Goal: Task Accomplishment & Management: Use online tool/utility

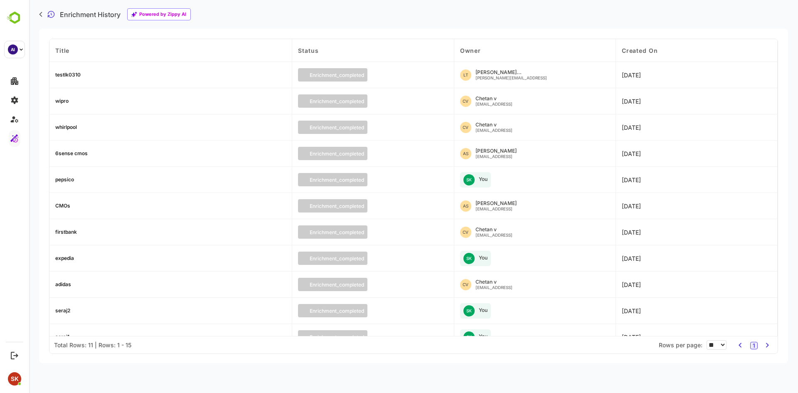
click at [141, 188] on div "pepsico" at bounding box center [170, 180] width 243 height 26
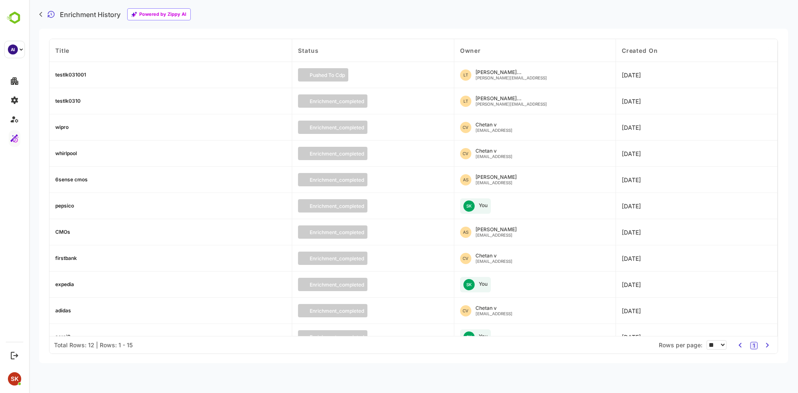
click at [63, 72] on div "testlk031001" at bounding box center [70, 74] width 31 height 5
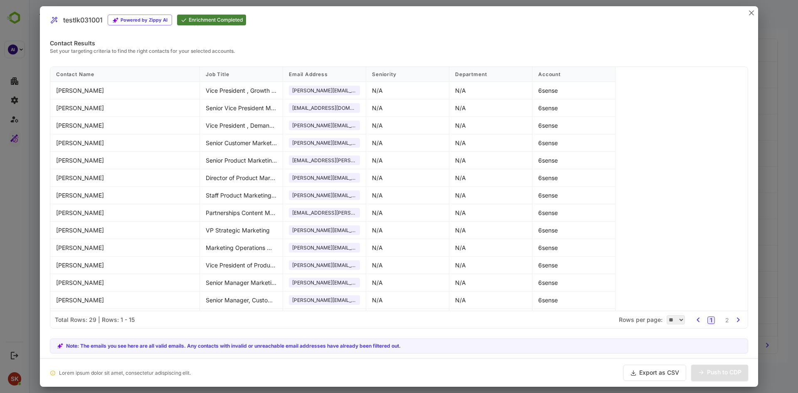
scroll to position [0, 0]
click at [796, 219] on div at bounding box center [399, 196] width 798 height 393
click at [754, 15] on icon "close" at bounding box center [752, 13] width 4 height 4
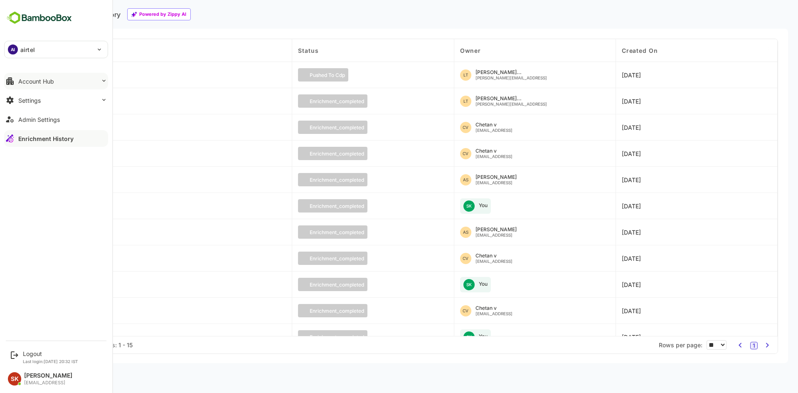
click at [60, 85] on button "Account Hub" at bounding box center [56, 81] width 104 height 17
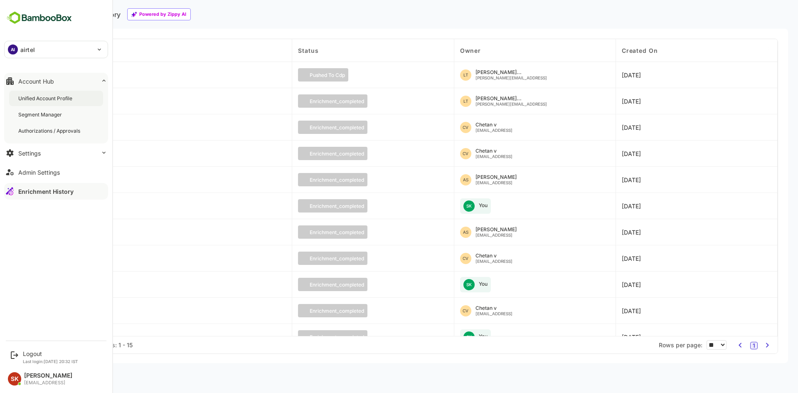
click at [49, 97] on div "Unified Account Profile" at bounding box center [46, 98] width 56 height 7
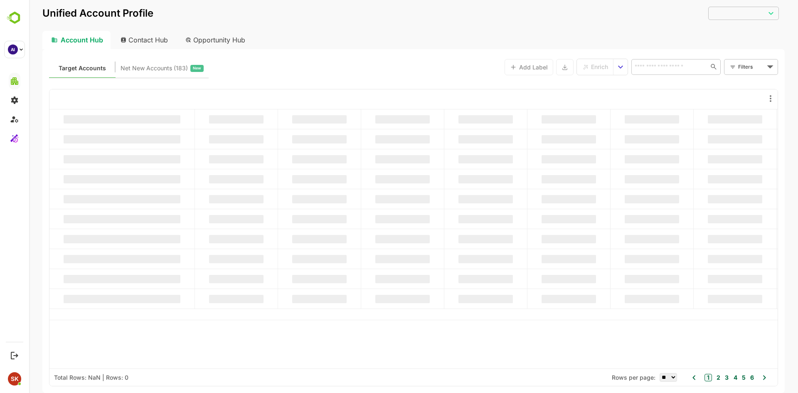
type input "********"
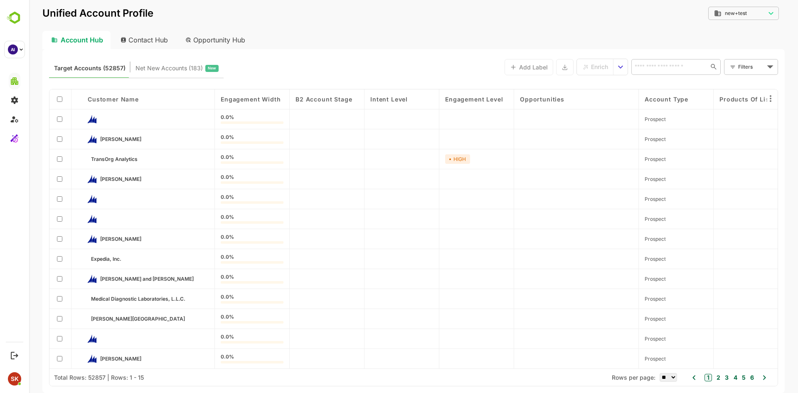
click at [410, 69] on div "Target Accounts (52857) Net New Accounts ( 183 ) New Add Label Enrich ​ Filters…" at bounding box center [413, 67] width 729 height 22
drag, startPoint x: 175, startPoint y: 151, endPoint x: 227, endPoint y: 164, distance: 53.6
click at [227, 164] on div "Customer Name Engagement Width B2 Account Stage Intent Level Engagement Level O…" at bounding box center [413, 228] width 728 height 279
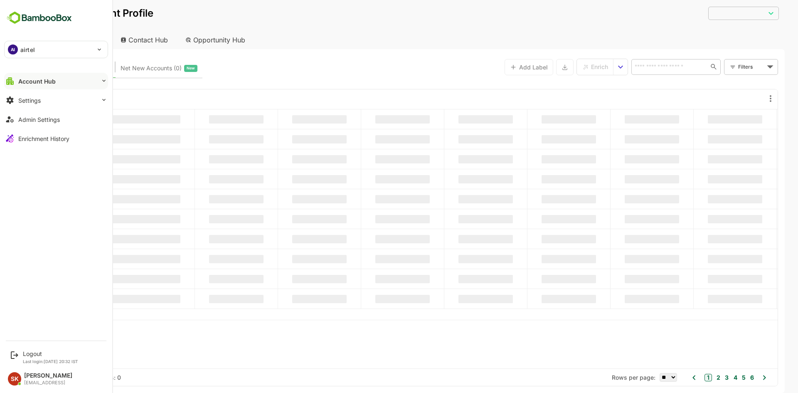
type input "********"
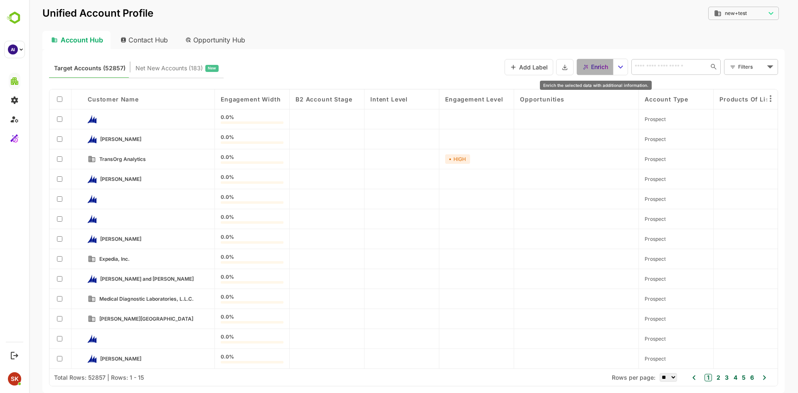
click at [589, 64] on div "Enrich" at bounding box center [595, 67] width 25 height 11
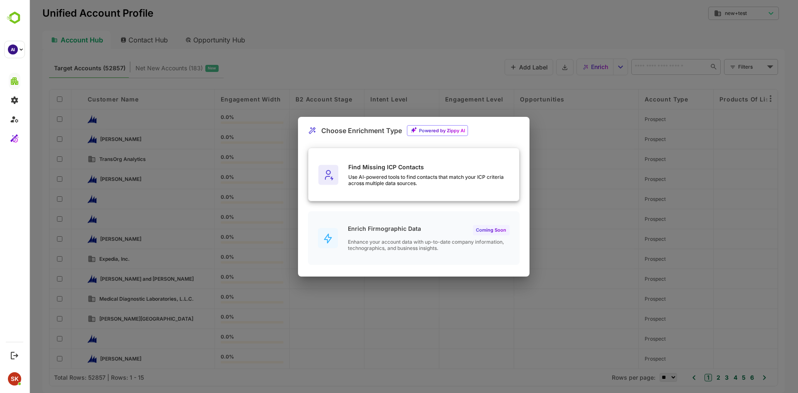
click at [370, 172] on div "Find Missing ICP Contacts Use AI-powered tools to find contacts that match your…" at bounding box center [433, 174] width 171 height 23
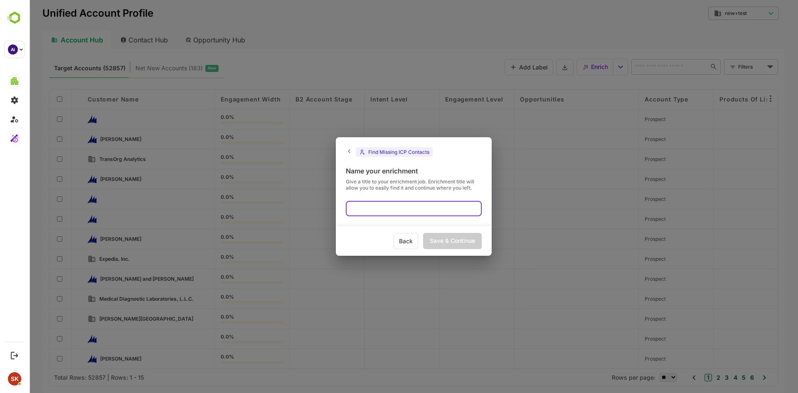
click at [378, 212] on input "text" at bounding box center [414, 208] width 136 height 15
type input "******"
click at [455, 243] on div "Save & Continue" at bounding box center [452, 241] width 59 height 16
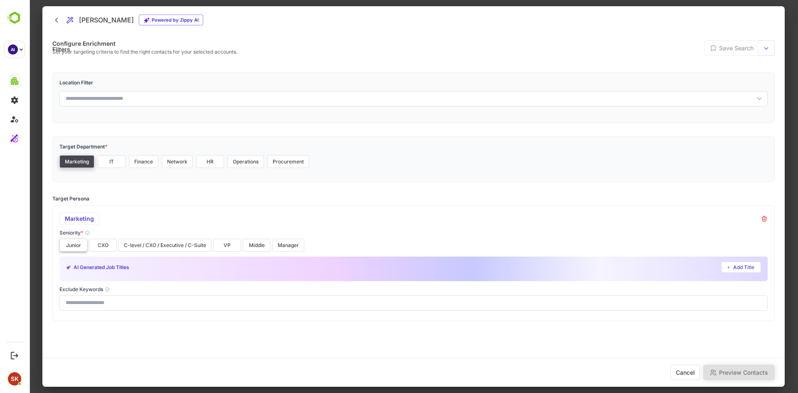
click at [68, 242] on button "Junior" at bounding box center [73, 245] width 28 height 13
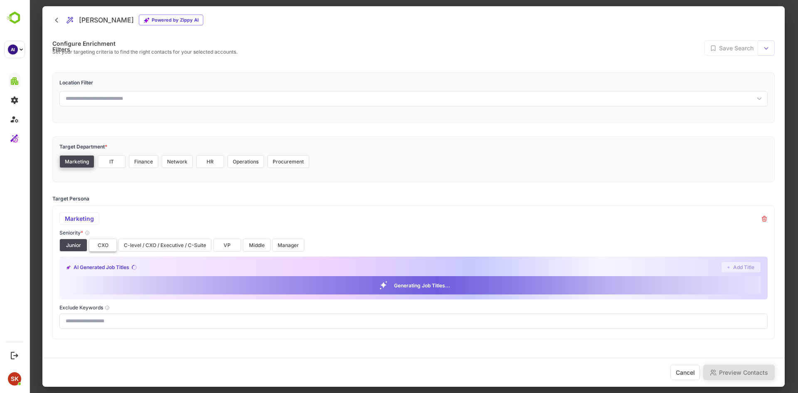
click at [101, 245] on button "CXO" at bounding box center [103, 245] width 28 height 13
click at [160, 246] on button "C-level / CXO / Executive / C-Suite" at bounding box center [164, 245] width 93 height 13
click at [284, 242] on button "Manager" at bounding box center [288, 245] width 32 height 13
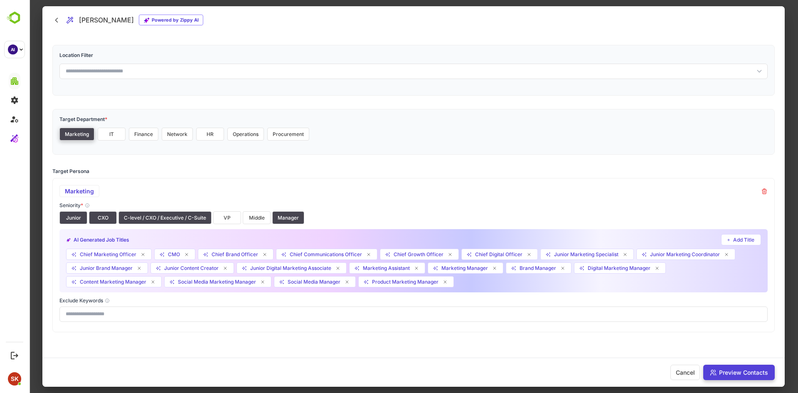
click at [728, 368] on button "Preview Contacts" at bounding box center [738, 372] width 71 height 15
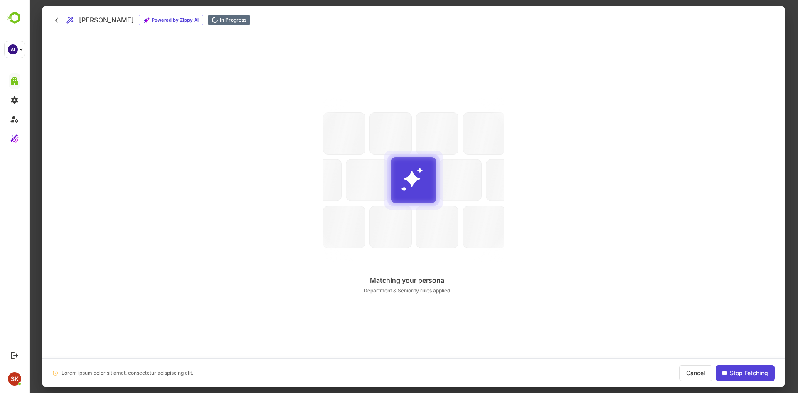
scroll to position [0, 0]
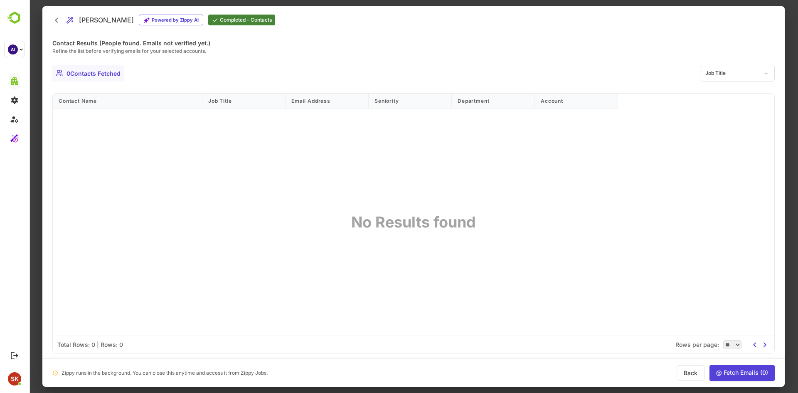
click at [747, 75] on div "Job Title" at bounding box center [737, 73] width 75 height 17
click at [655, 207] on div at bounding box center [413, 196] width 742 height 380
click at [794, 81] on div at bounding box center [413, 196] width 769 height 393
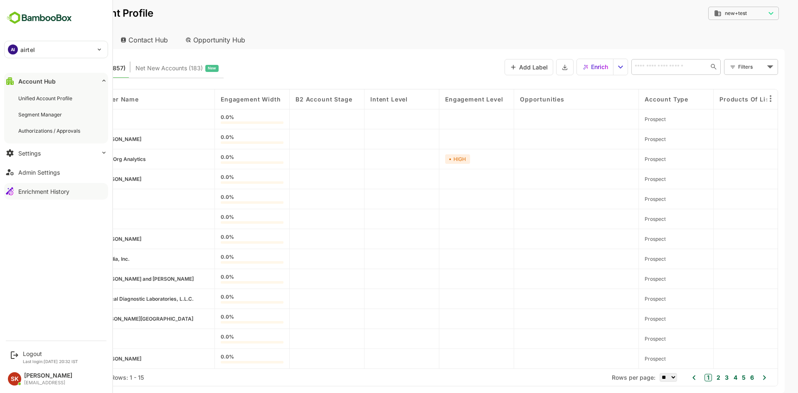
click at [47, 195] on div "Enrichment History" at bounding box center [43, 191] width 51 height 7
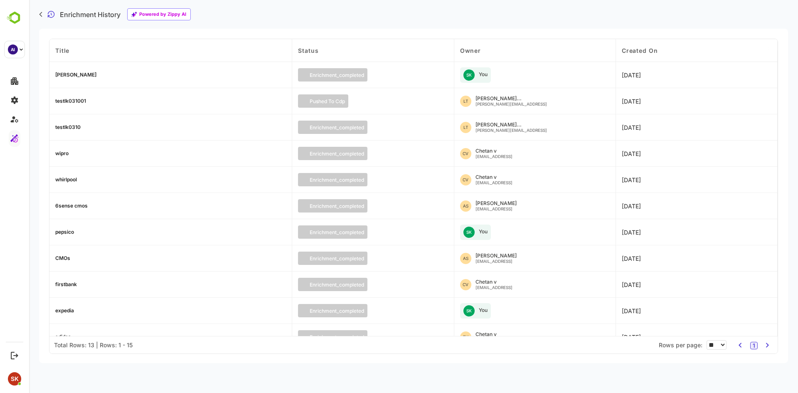
click at [65, 72] on div "[PERSON_NAME]" at bounding box center [75, 74] width 41 height 5
click at [74, 100] on div "testlk031001" at bounding box center [70, 101] width 31 height 5
click at [60, 75] on div "[PERSON_NAME]" at bounding box center [75, 74] width 41 height 5
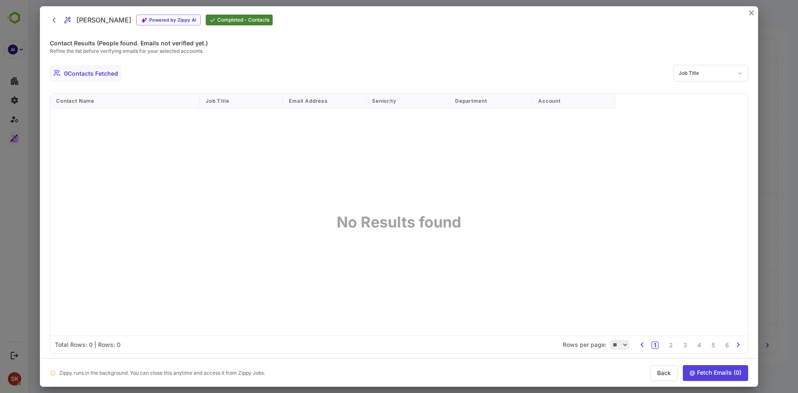
click at [30, 162] on div at bounding box center [399, 196] width 798 height 393
click at [747, 16] on div "conner Powered by Zippy AI Completed - Contacts" at bounding box center [399, 19] width 718 height 27
click at [754, 12] on icon "close" at bounding box center [751, 12] width 5 height 5
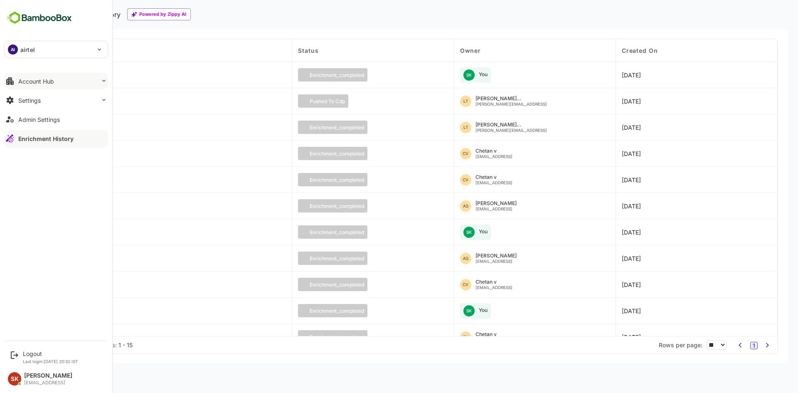
click at [36, 81] on div "Account Hub" at bounding box center [36, 81] width 36 height 7
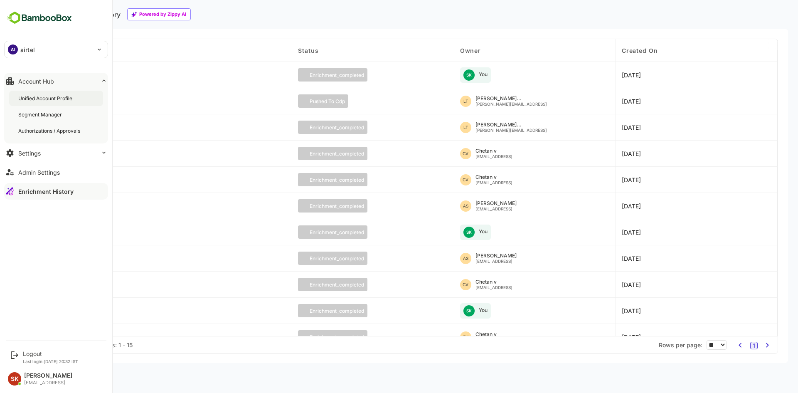
click at [53, 99] on div "Unified Account Profile" at bounding box center [46, 98] width 56 height 7
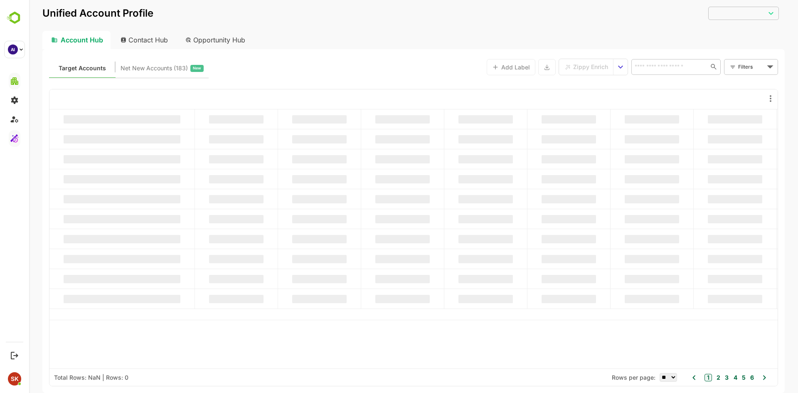
type input "********"
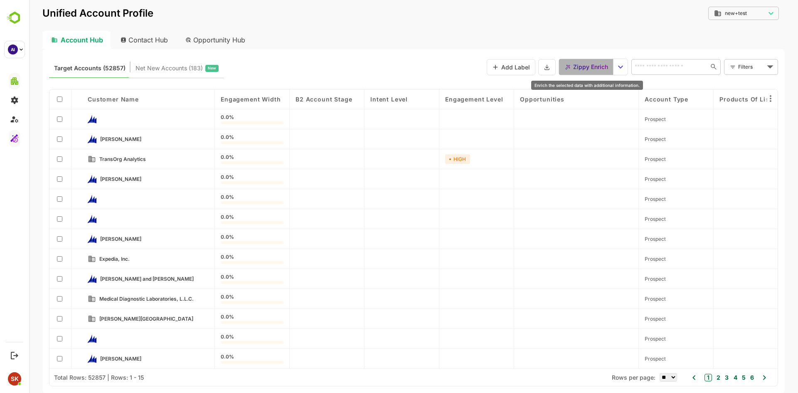
click at [588, 65] on span "Zippy Enrich" at bounding box center [590, 67] width 35 height 11
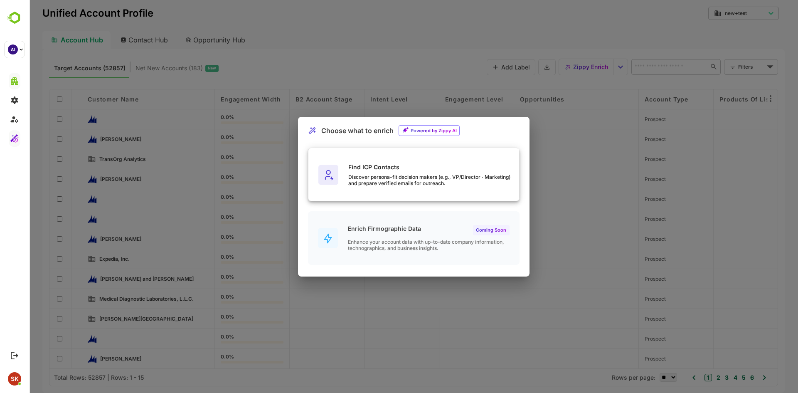
click at [358, 186] on div "Find ICP Contacts Discover persona-fit decision makers (e.g., VP/Director · Mar…" at bounding box center [413, 175] width 211 height 54
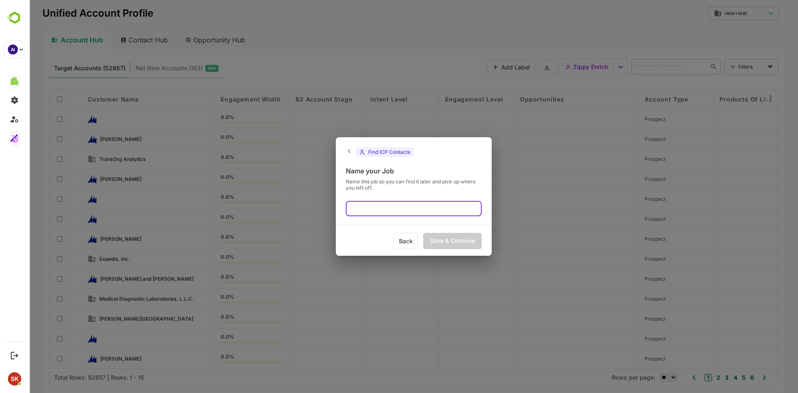
click at [375, 208] on input "text" at bounding box center [414, 208] width 136 height 15
type input "***"
click at [479, 240] on div "Save & Continue" at bounding box center [452, 241] width 59 height 16
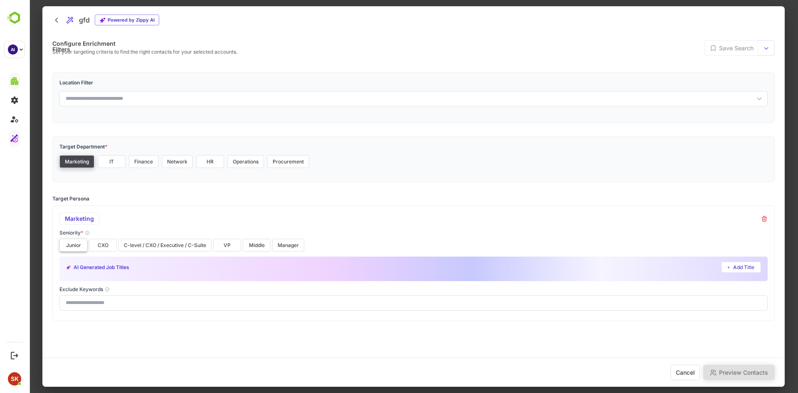
click at [67, 244] on button "Junior" at bounding box center [73, 245] width 28 height 13
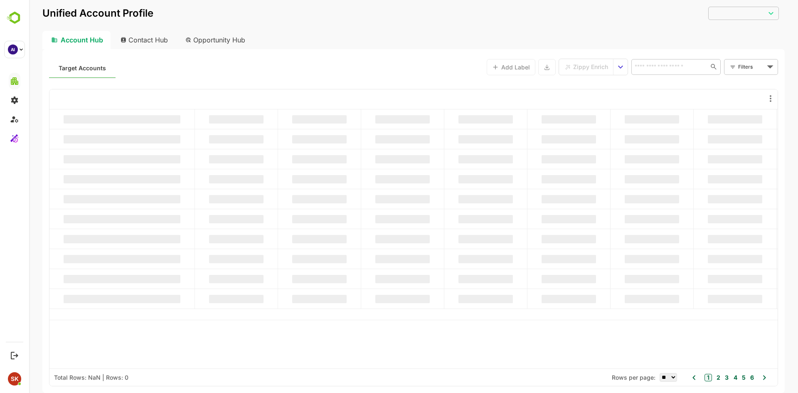
type input "********"
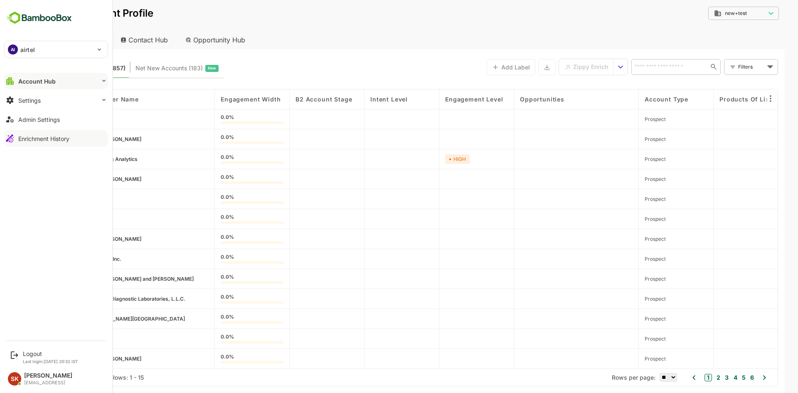
click at [51, 142] on button "Enrichment History" at bounding box center [56, 138] width 104 height 17
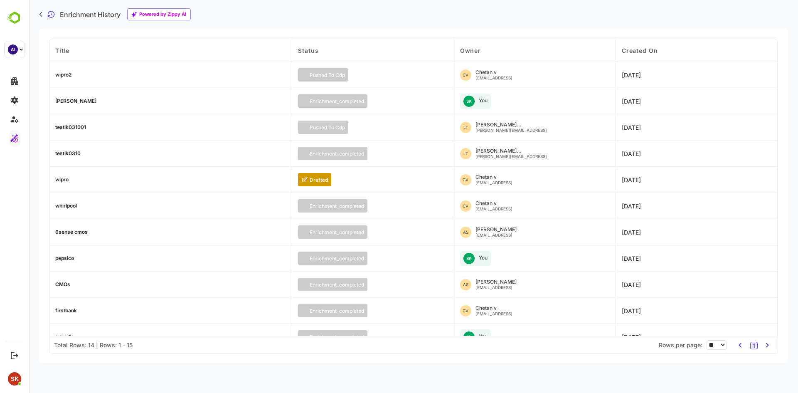
click at [63, 73] on div "wipro2" at bounding box center [63, 74] width 16 height 5
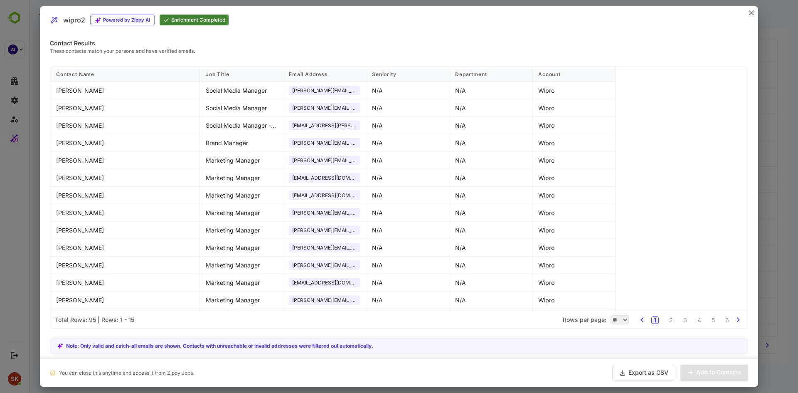
click at [798, 86] on div at bounding box center [399, 196] width 798 height 393
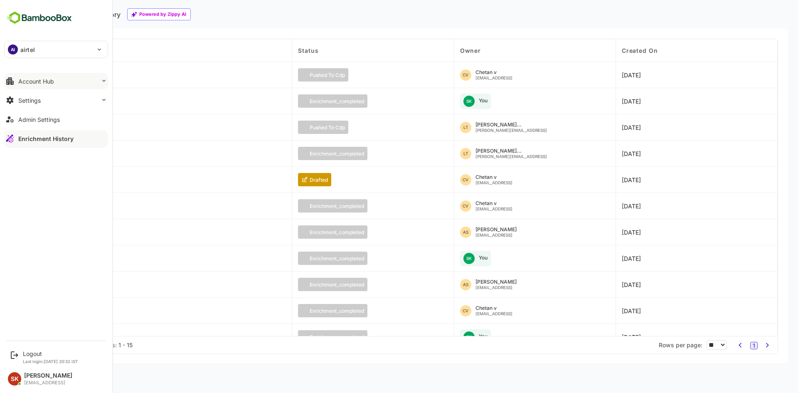
click at [44, 76] on button "Account Hub" at bounding box center [56, 81] width 104 height 17
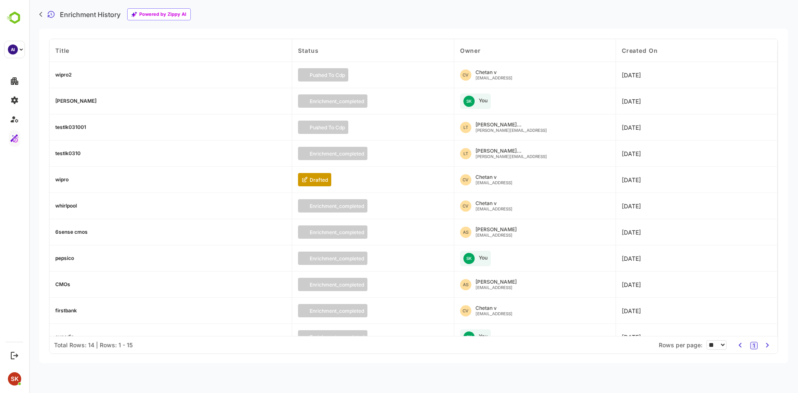
click at [59, 133] on div "testlk031001" at bounding box center [170, 127] width 243 height 26
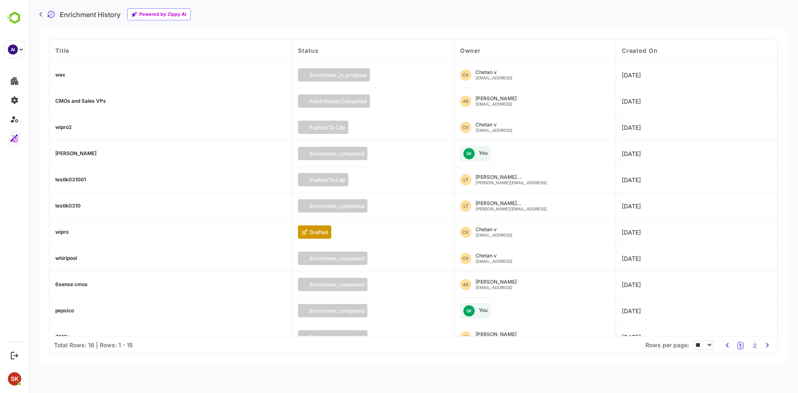
click at [70, 100] on div "CMOs and Sales VPs" at bounding box center [80, 101] width 51 height 5
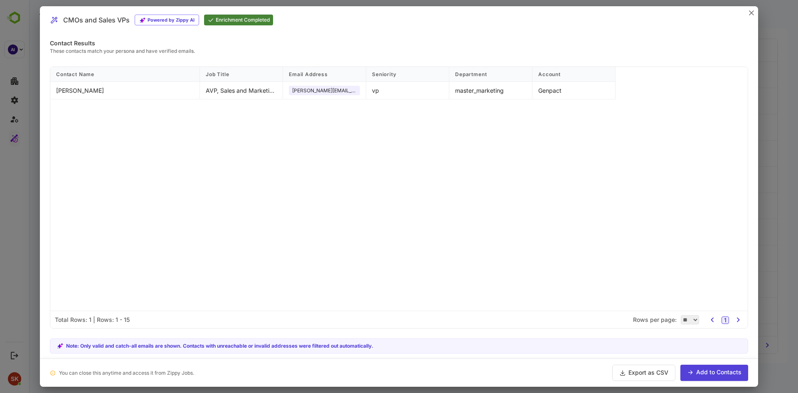
click at [259, 173] on div "Contact Name Job Title Email Address Seniority Department Account [PERSON_NAME]…" at bounding box center [399, 189] width 698 height 244
click at [7, 228] on div at bounding box center [399, 196] width 798 height 393
click at [15, 214] on div at bounding box center [399, 196] width 798 height 393
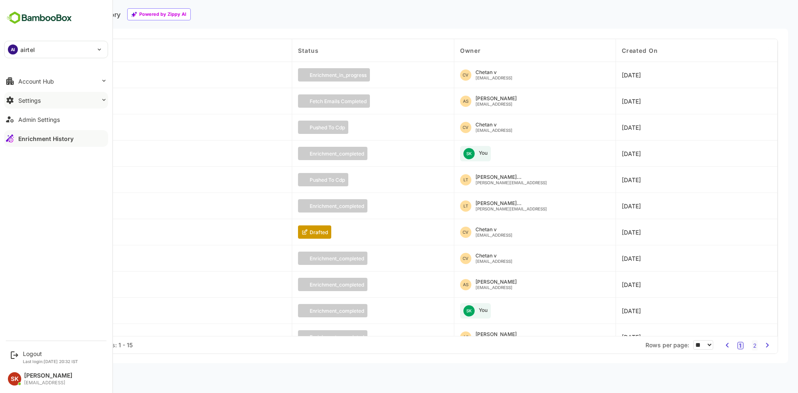
click at [62, 96] on button "Settings" at bounding box center [56, 100] width 104 height 17
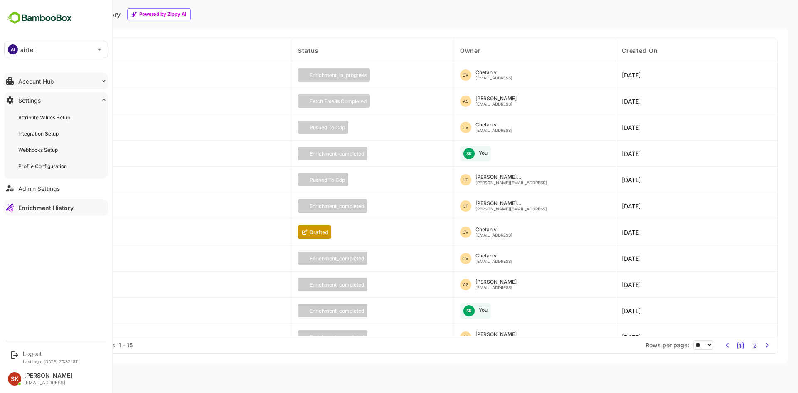
click at [55, 83] on button "Account Hub" at bounding box center [56, 81] width 104 height 17
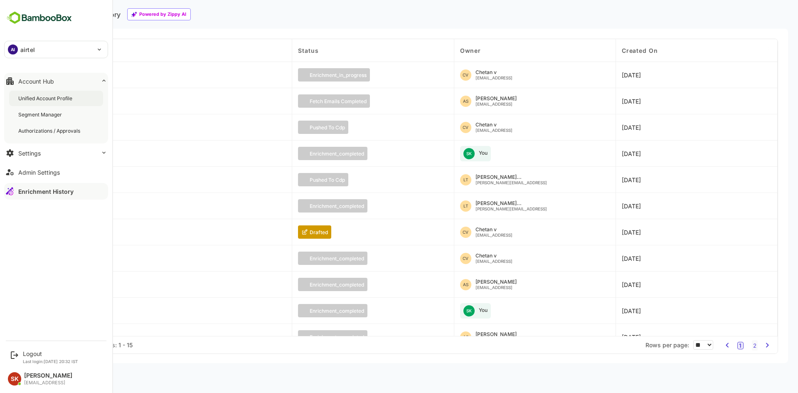
click at [46, 100] on div "Unified Account Profile" at bounding box center [46, 98] width 56 height 7
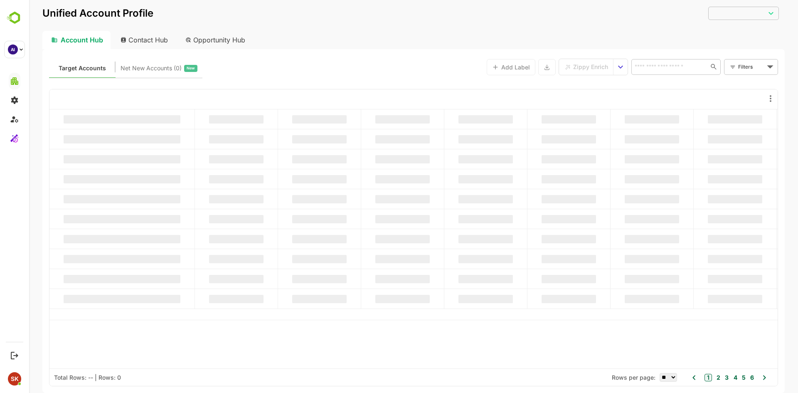
type input "********"
click at [671, 64] on input "text" at bounding box center [668, 67] width 72 height 10
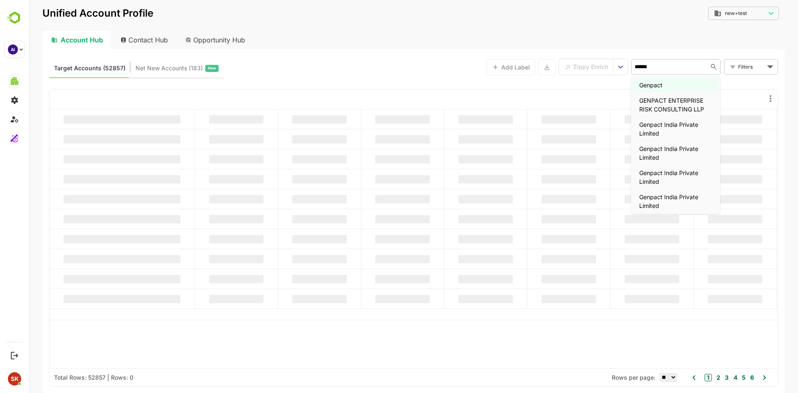
type input "*******"
click at [651, 88] on li "Genpact" at bounding box center [676, 85] width 86 height 14
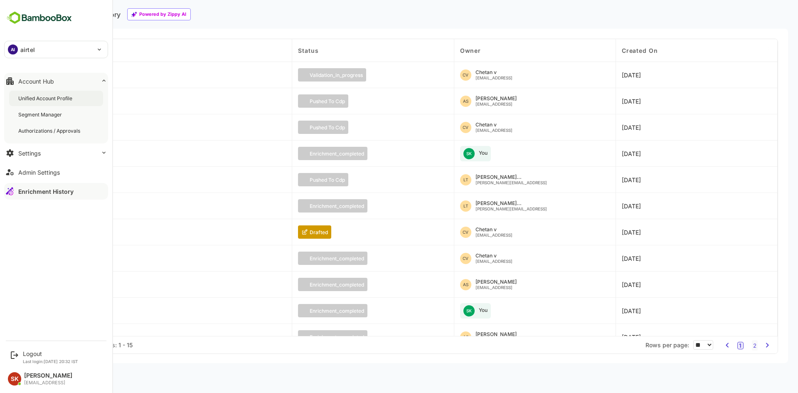
click at [49, 95] on div "Unified Account Profile" at bounding box center [46, 98] width 56 height 7
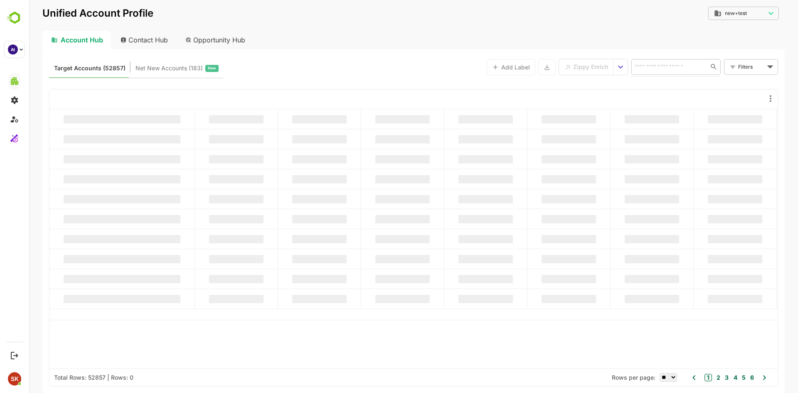
click at [689, 63] on input "text" at bounding box center [668, 67] width 72 height 10
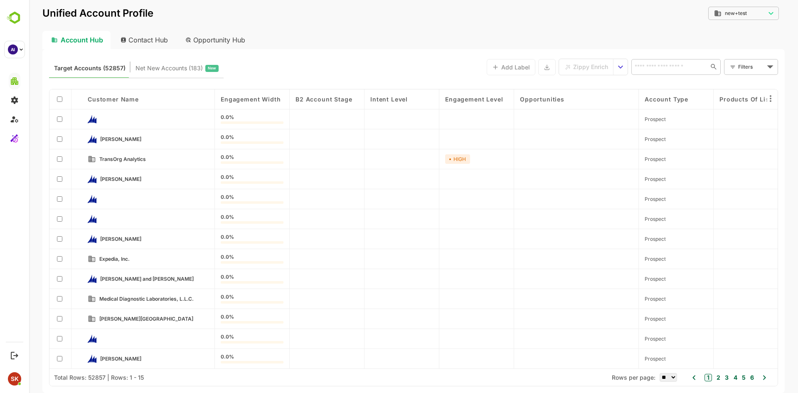
click at [149, 38] on div "Contact Hub" at bounding box center [145, 40] width 62 height 18
type input "**********"
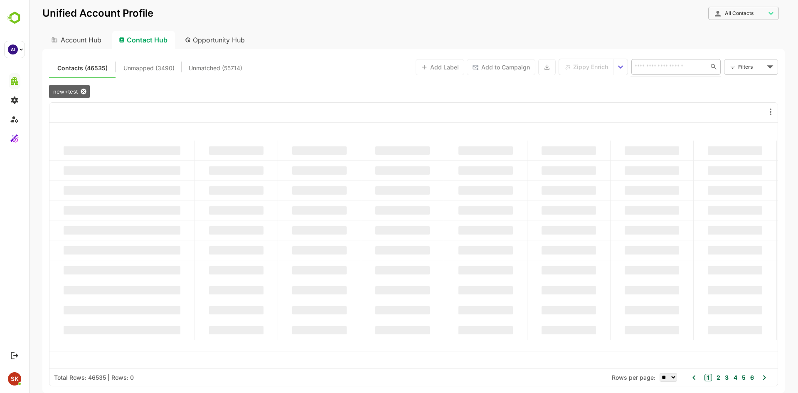
click at [664, 67] on input "text" at bounding box center [668, 67] width 72 height 10
paste input "**********"
type input "**********"
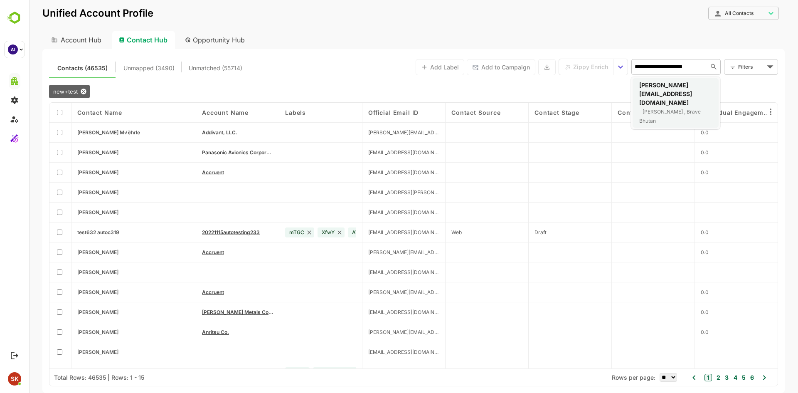
click at [673, 80] on li "[PERSON_NAME][EMAIL_ADDRESS][DOMAIN_NAME] [PERSON_NAME] , Brave Bhutan" at bounding box center [676, 102] width 86 height 49
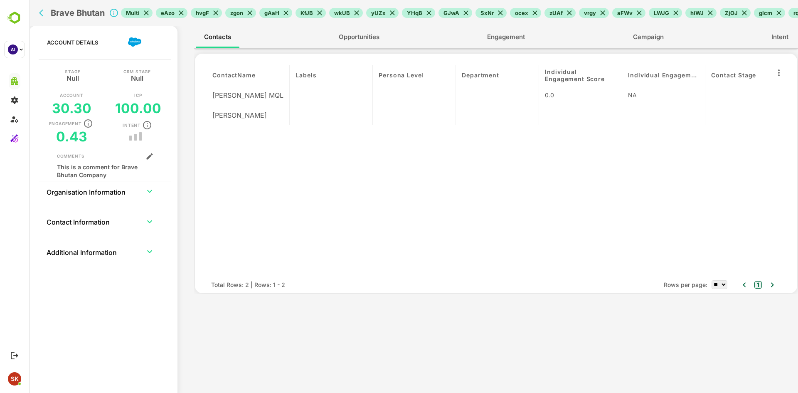
click at [249, 133] on div at bounding box center [248, 200] width 83 height 150
click at [41, 13] on icon "back" at bounding box center [43, 13] width 8 height 8
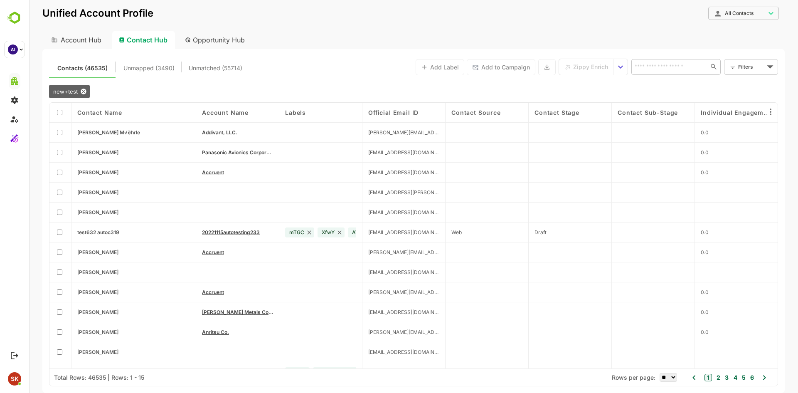
click at [82, 91] on icon at bounding box center [83, 91] width 7 height 7
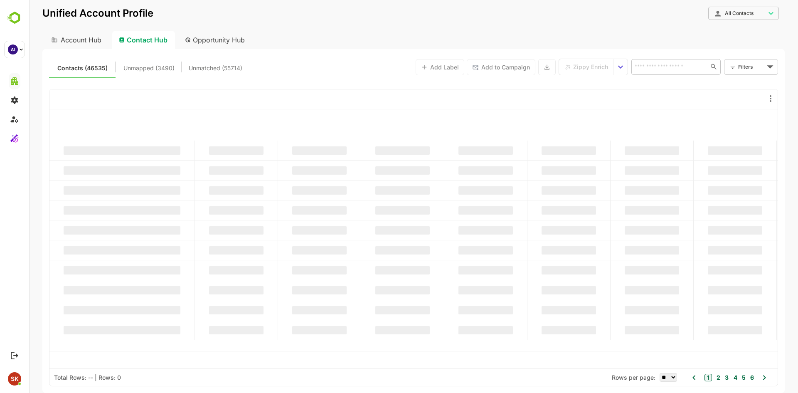
click at [70, 39] on div "Account Hub" at bounding box center [75, 40] width 67 height 18
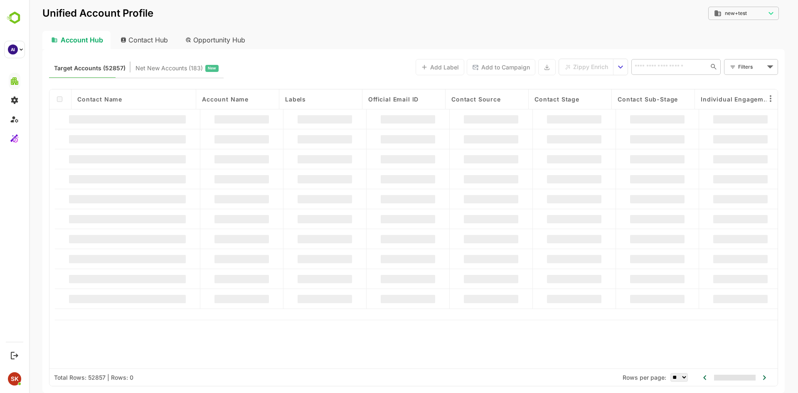
type input "********"
click at [656, 71] on input "text" at bounding box center [668, 67] width 72 height 10
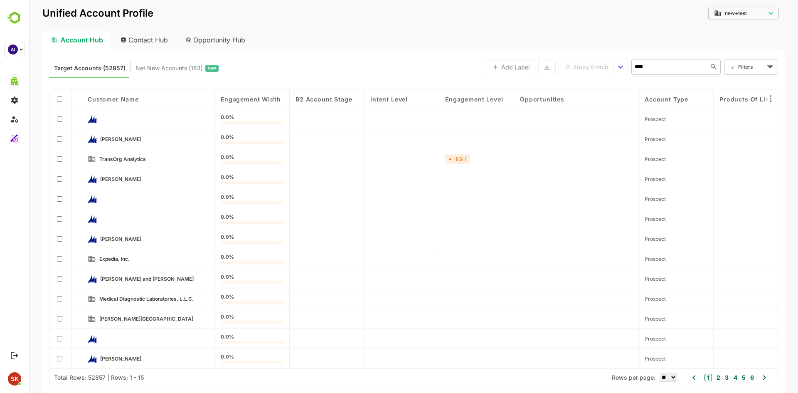
type input "*****"
click at [766, 62] on body "Unified Account Profile new+test ******** ​ Account Hub Contact Hub Opportunity…" at bounding box center [413, 196] width 769 height 393
click at [727, 157] on span "New Filter" at bounding box center [732, 161] width 25 height 10
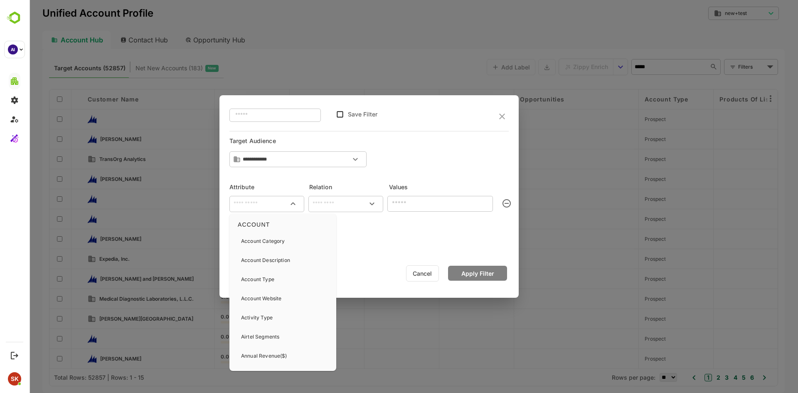
click at [259, 206] on input "text" at bounding box center [266, 204] width 71 height 10
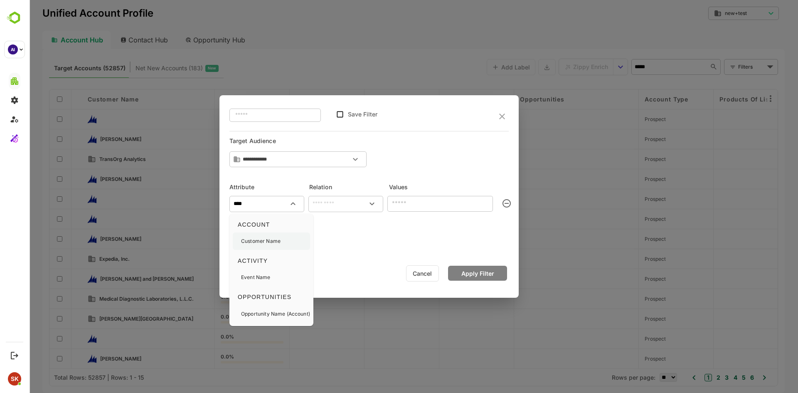
click at [277, 242] on p "Customer Name" at bounding box center [260, 240] width 39 height 7
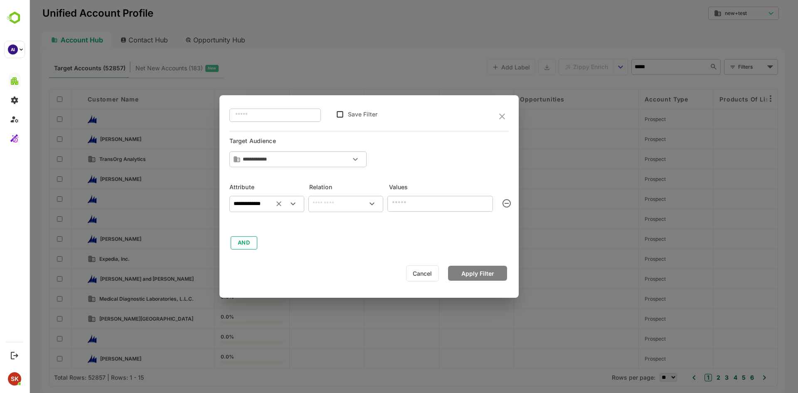
type input "**********"
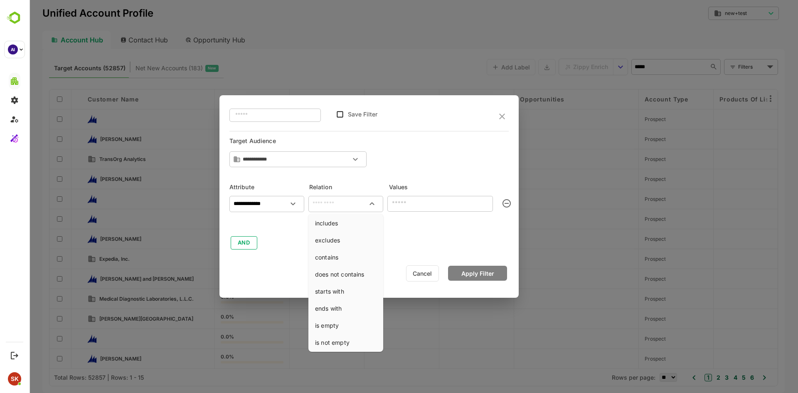
click at [330, 200] on input "text" at bounding box center [345, 204] width 71 height 10
click at [349, 258] on li "contains" at bounding box center [345, 256] width 71 height 15
type input "********"
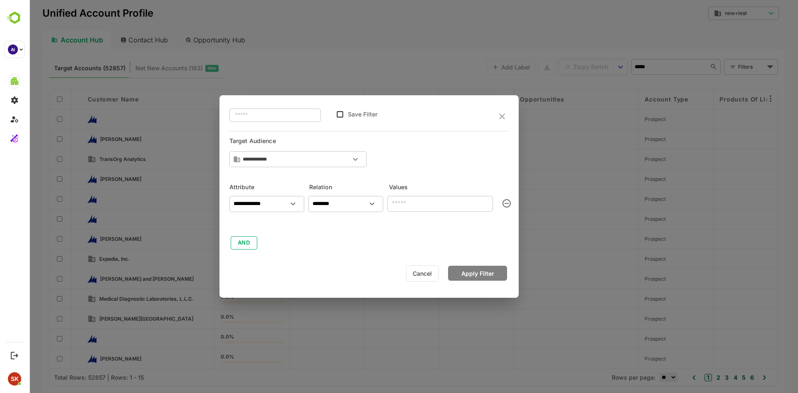
click at [420, 203] on input "text" at bounding box center [440, 204] width 106 height 16
type input "*****"
click at [476, 273] on button "Apply Filter" at bounding box center [477, 273] width 59 height 15
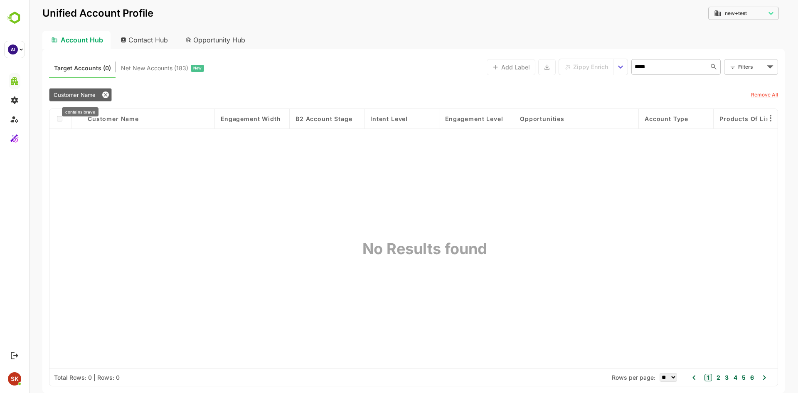
click at [67, 93] on span "Customer Name" at bounding box center [75, 94] width 42 height 7
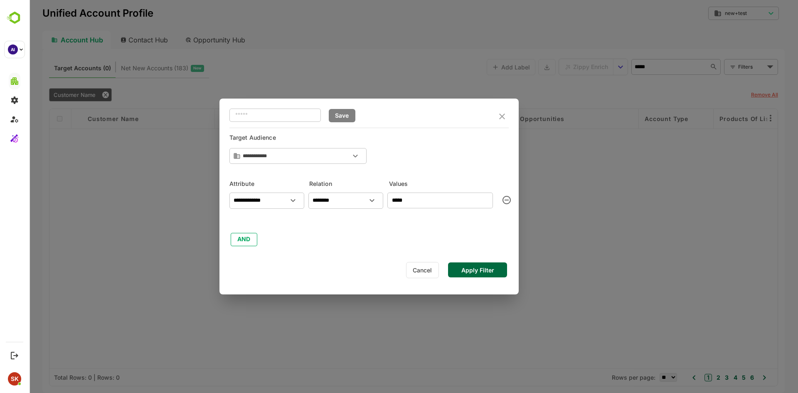
click at [417, 200] on input "*****" at bounding box center [440, 200] width 106 height 16
type input "***"
click at [476, 271] on button "Apply Filter" at bounding box center [477, 269] width 59 height 15
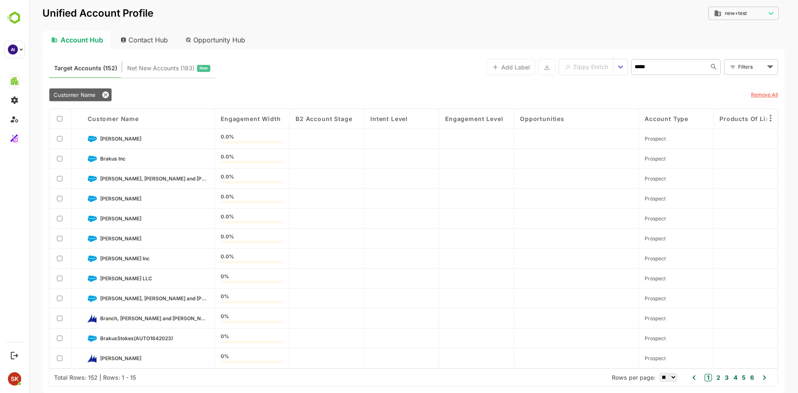
scroll to position [62, 0]
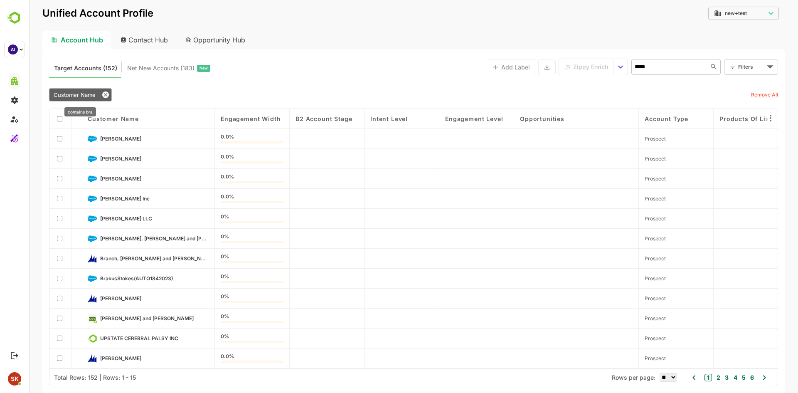
click at [106, 96] on icon at bounding box center [105, 94] width 7 height 7
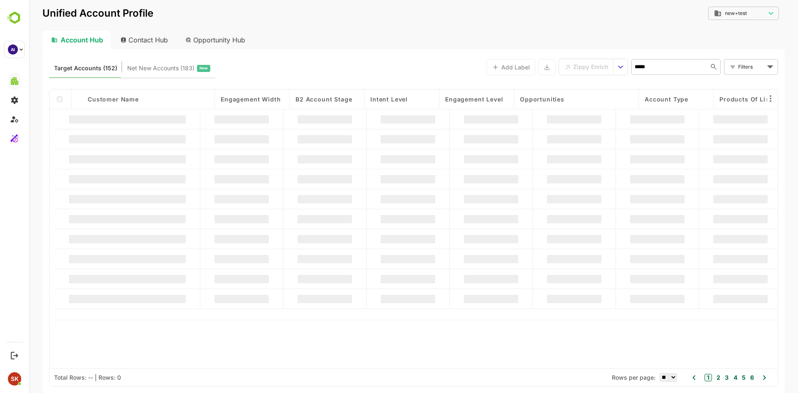
scroll to position [0, 0]
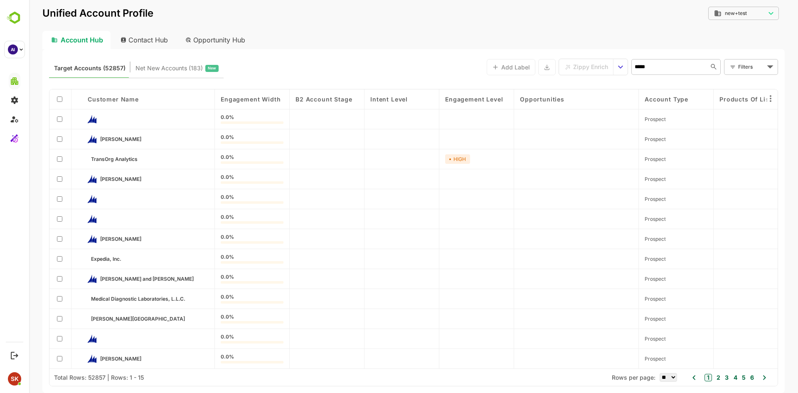
click at [690, 64] on input "*****" at bounding box center [669, 67] width 74 height 10
click at [661, 86] on li "Brave Bhutan" at bounding box center [676, 85] width 86 height 14
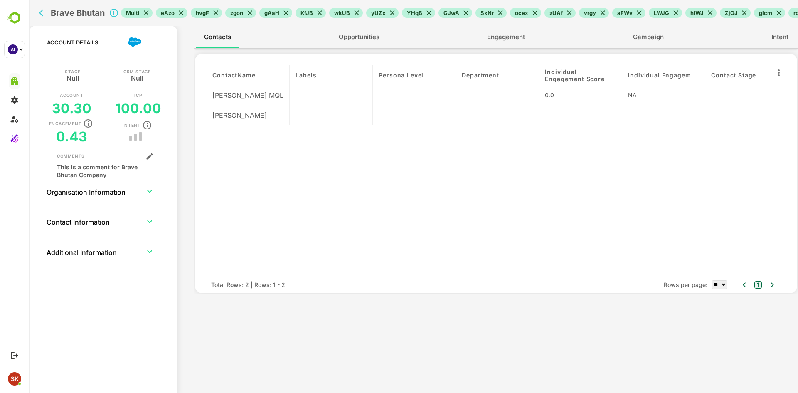
click at [235, 117] on div "[PERSON_NAME]" at bounding box center [248, 115] width 83 height 20
click at [367, 40] on span "Opportunities" at bounding box center [359, 37] width 41 height 11
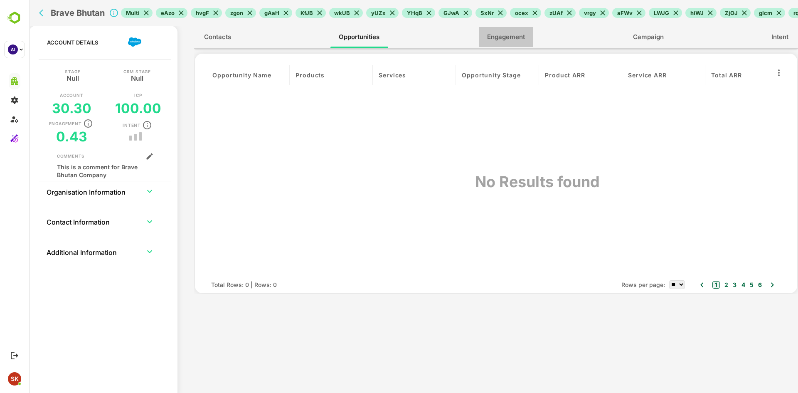
click at [516, 44] on button "Engagement" at bounding box center [506, 37] width 54 height 20
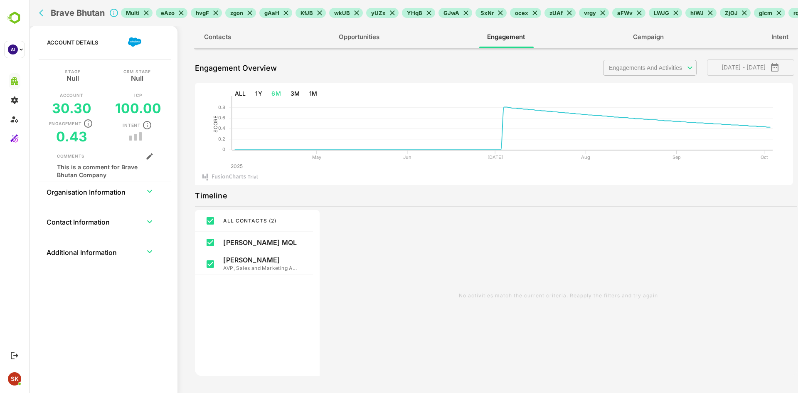
click at [150, 192] on icon "expand row" at bounding box center [149, 191] width 5 height 3
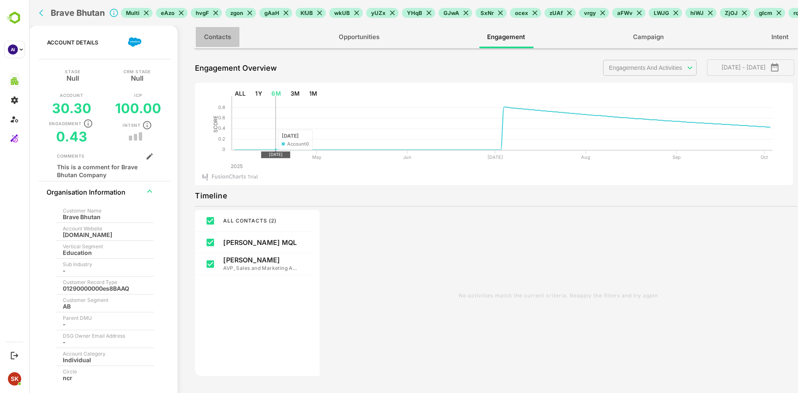
click at [219, 42] on span "Contacts" at bounding box center [217, 37] width 27 height 11
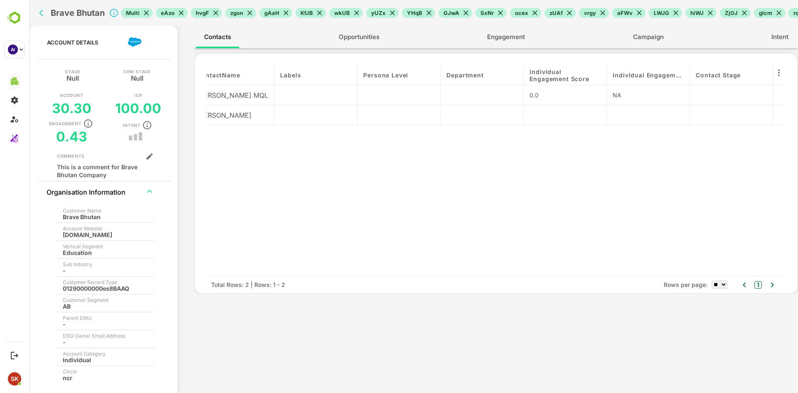
scroll to position [0, 12]
click at [360, 205] on div at bounding box center [318, 200] width 83 height 150
click at [42, 17] on icon "back" at bounding box center [43, 13] width 8 height 8
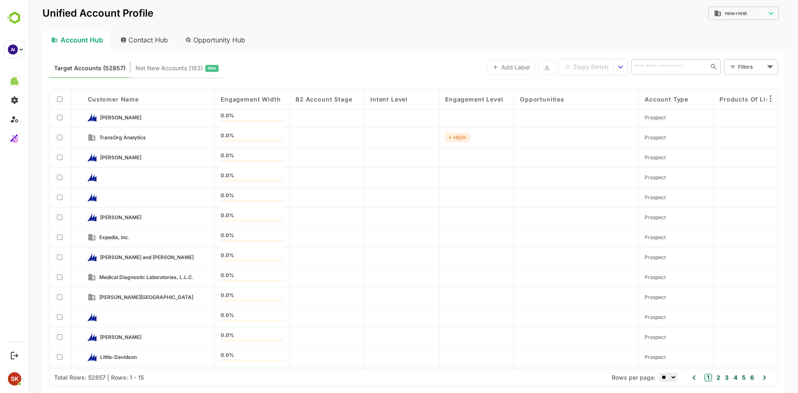
scroll to position [0, 0]
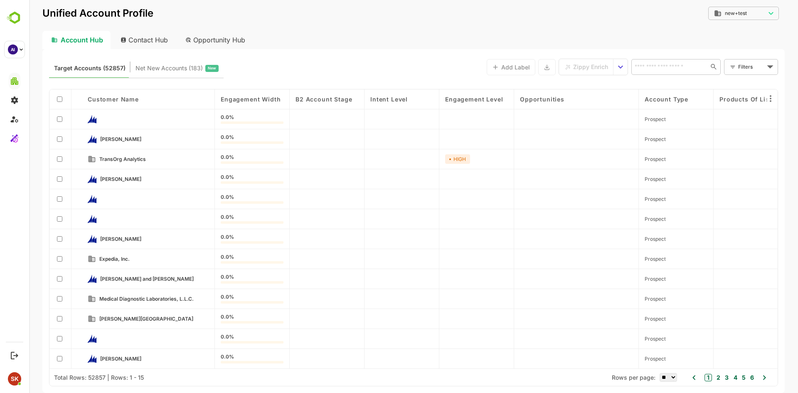
click at [149, 40] on div "Contact Hub" at bounding box center [145, 40] width 62 height 18
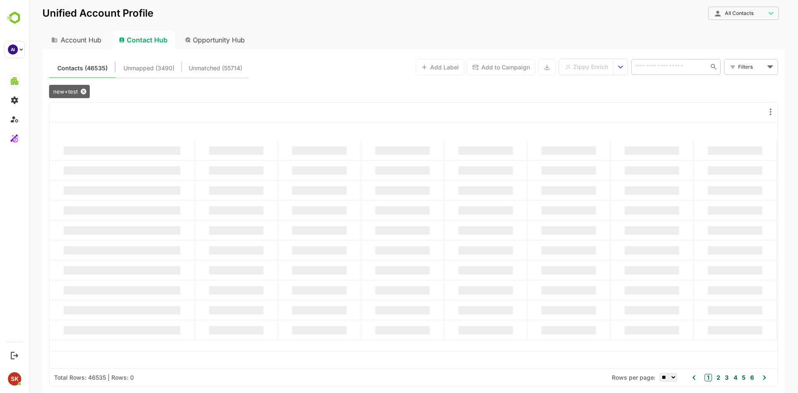
click at [65, 40] on div "Account Hub" at bounding box center [75, 40] width 67 height 18
type input "********"
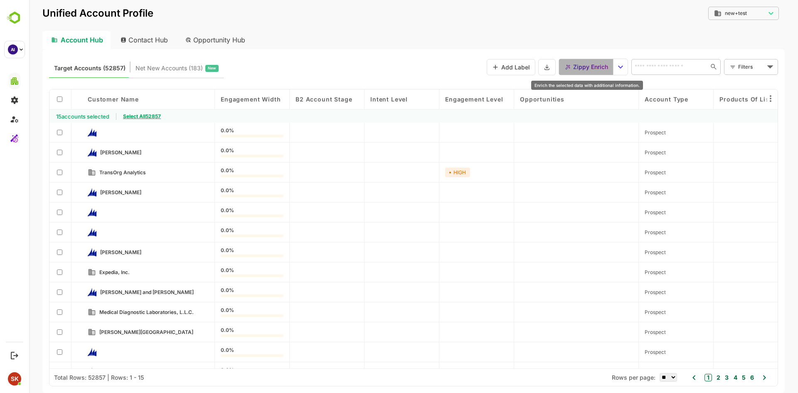
click at [574, 69] on span "Zippy Enrich" at bounding box center [590, 67] width 35 height 11
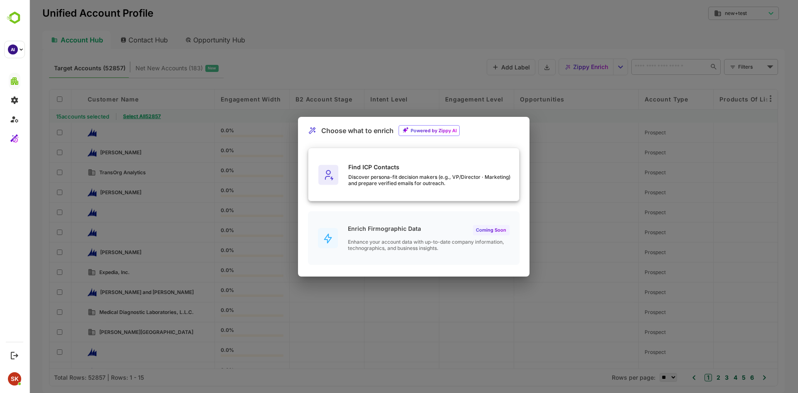
click at [366, 190] on div "Find ICP Contacts Discover persona-fit decision makers (e.g., VP/Director · Mar…" at bounding box center [413, 175] width 211 height 54
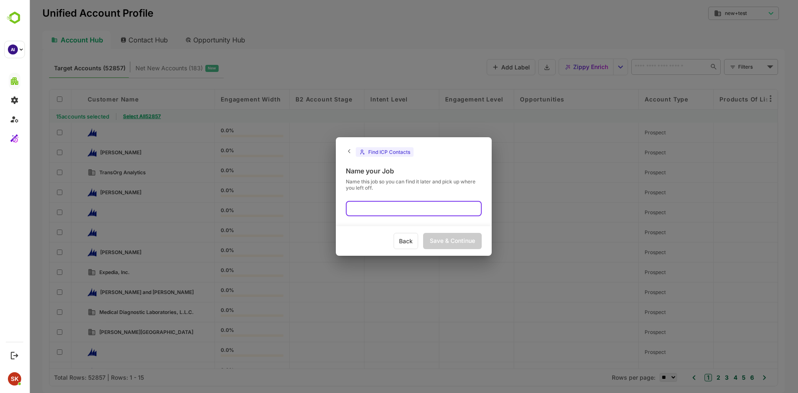
click at [433, 206] on input "text" at bounding box center [414, 208] width 136 height 15
type input "****"
click at [455, 246] on div "Save & Continue" at bounding box center [452, 241] width 59 height 16
